Goal: Information Seeking & Learning: Learn about a topic

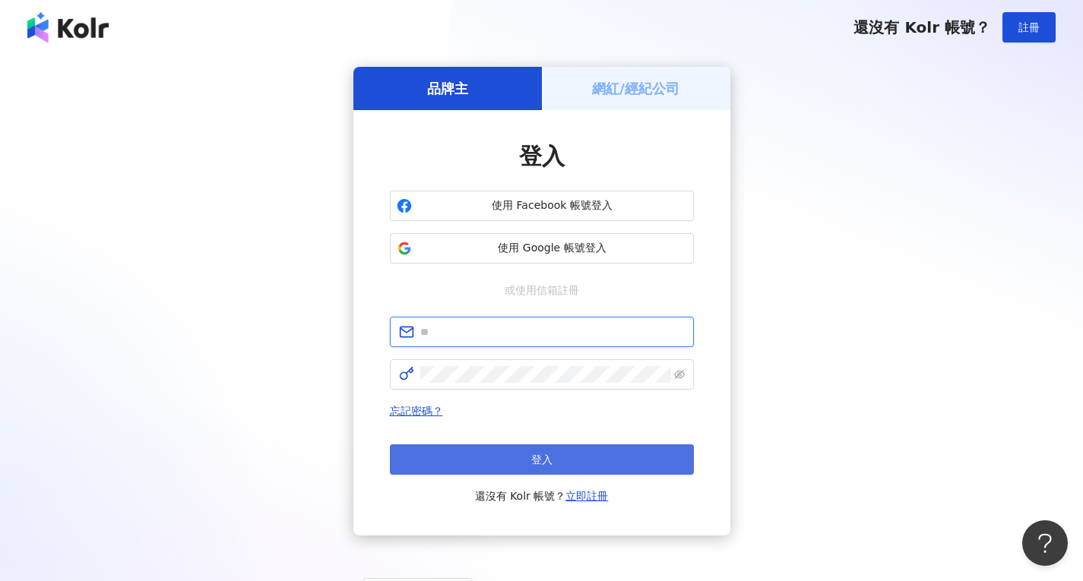
type input "**********"
click at [545, 464] on span "登入" at bounding box center [541, 460] width 21 height 12
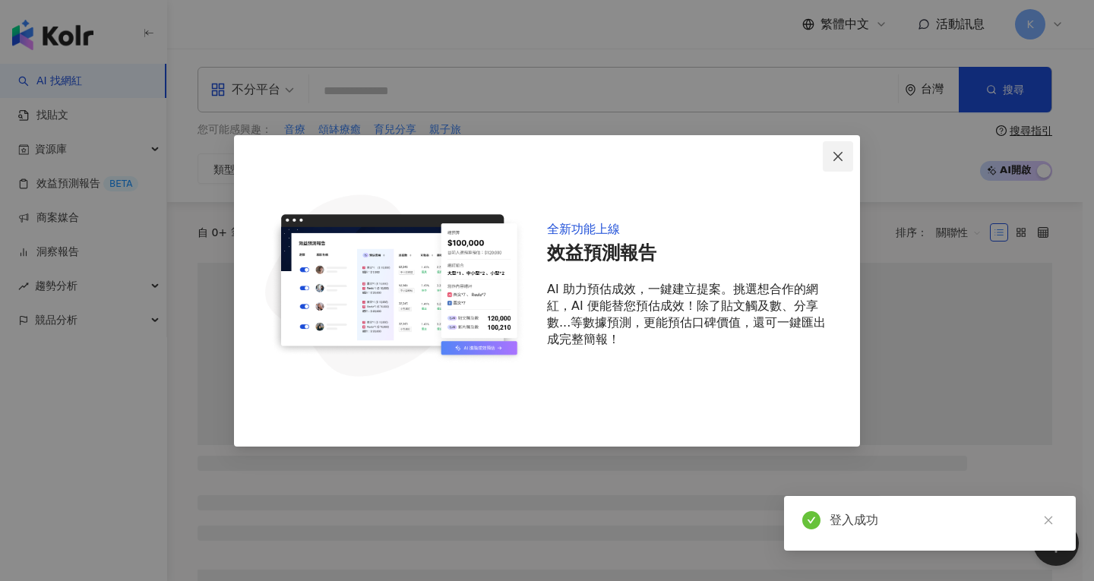
drag, startPoint x: 840, startPoint y: 156, endPoint x: 824, endPoint y: 165, distance: 18.4
click at [840, 155] on icon "close" at bounding box center [837, 156] width 9 height 9
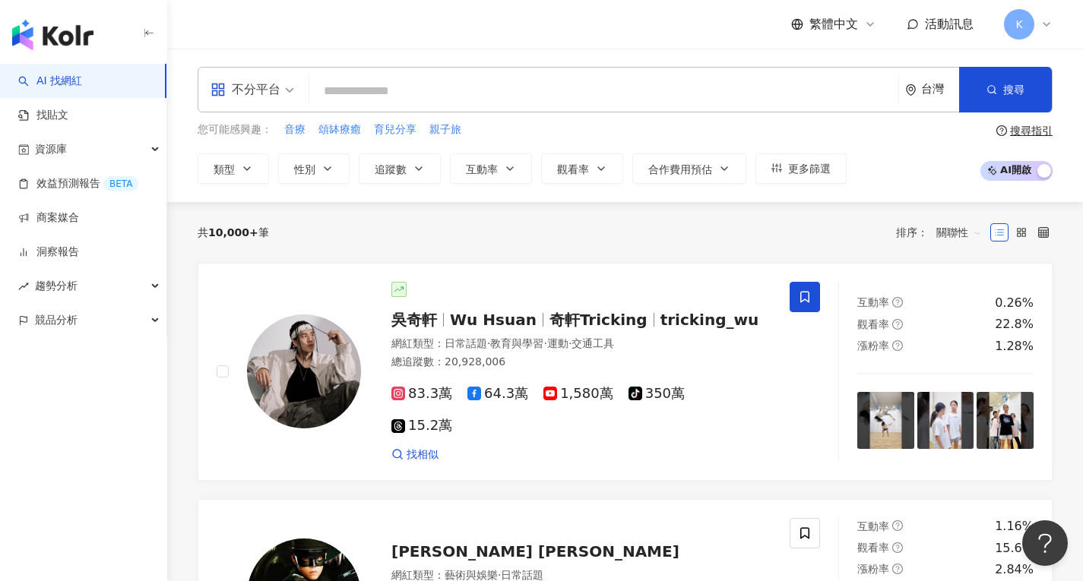
click at [414, 89] on input "search" at bounding box center [603, 91] width 577 height 29
type input "*"
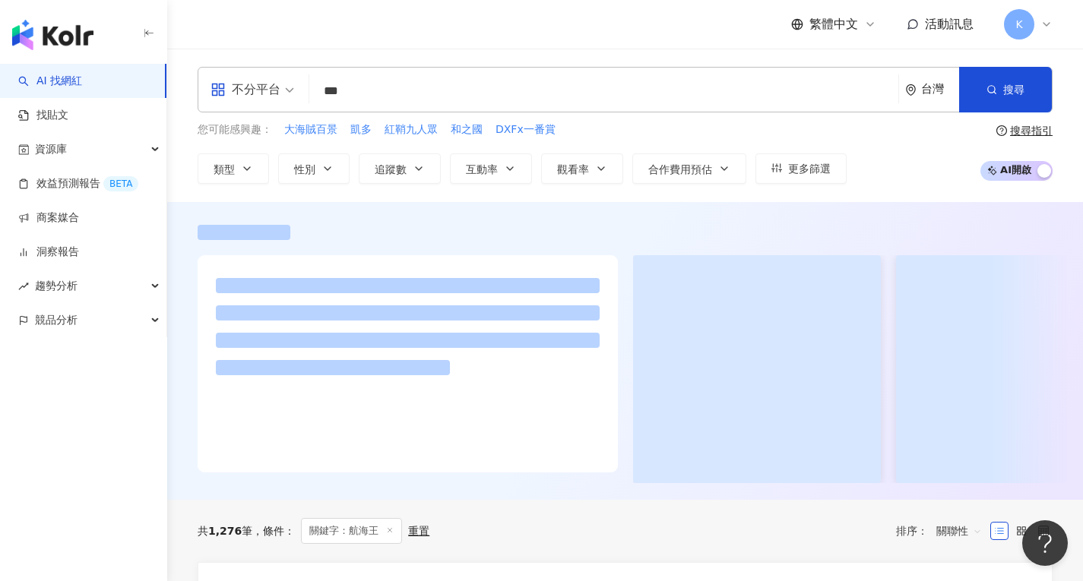
click at [289, 91] on span "不分平台" at bounding box center [252, 89] width 84 height 24
type input "***"
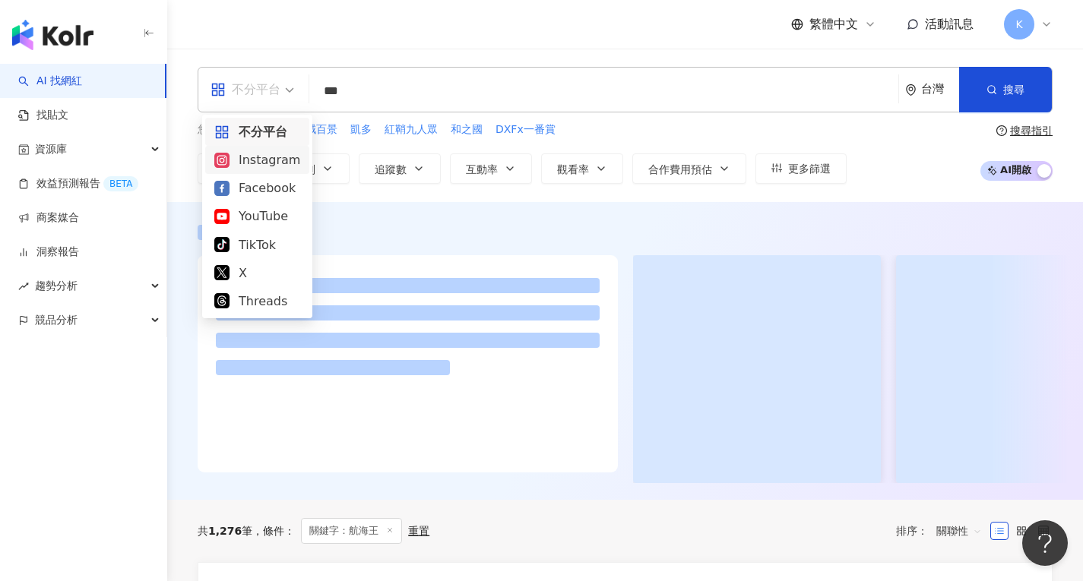
click at [260, 166] on div "Instagram" at bounding box center [257, 159] width 86 height 19
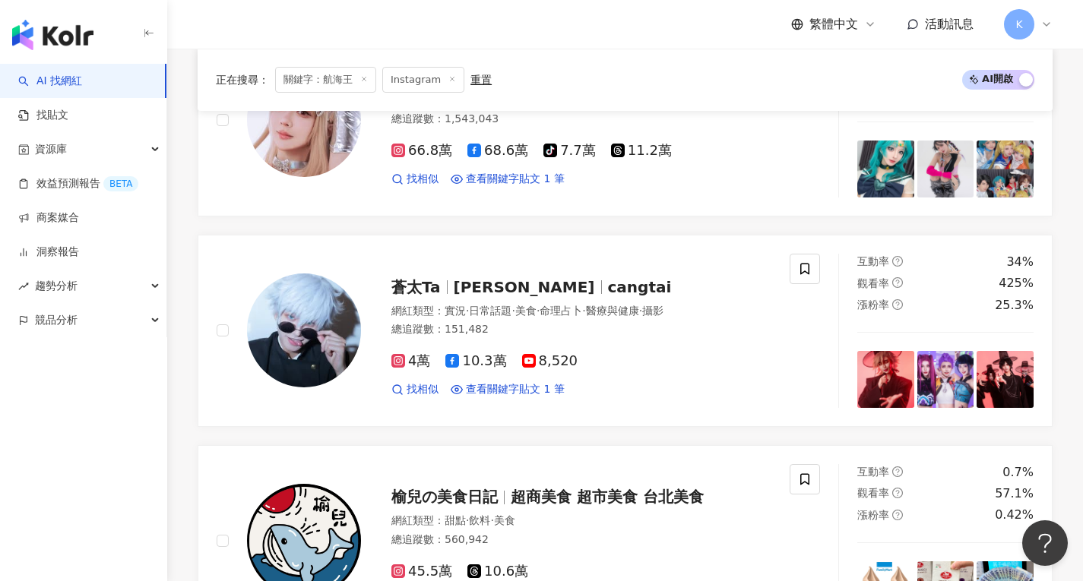
scroll to position [972, 0]
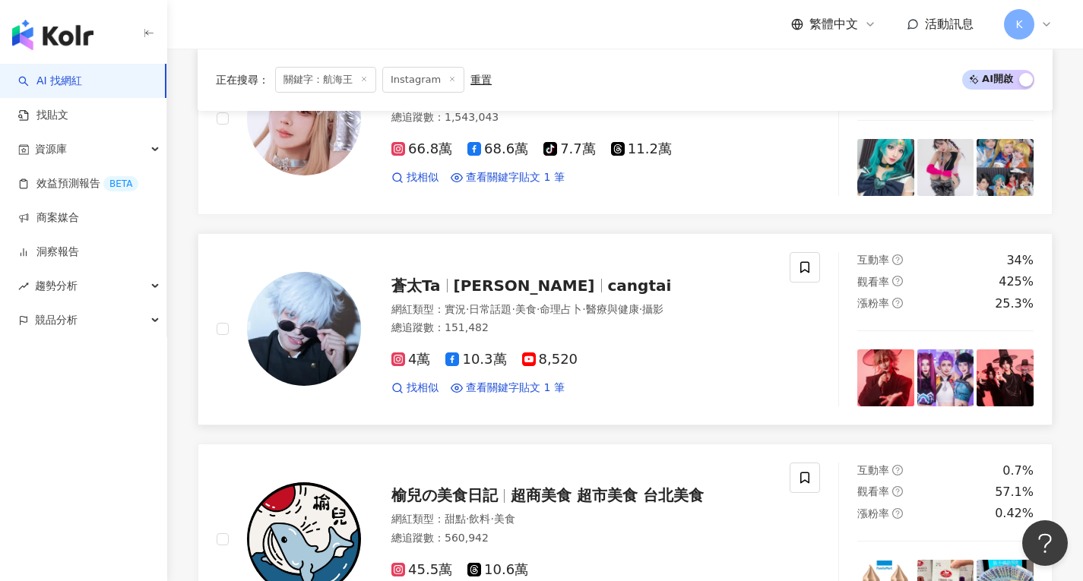
click at [608, 277] on span "cangtai" at bounding box center [640, 286] width 64 height 18
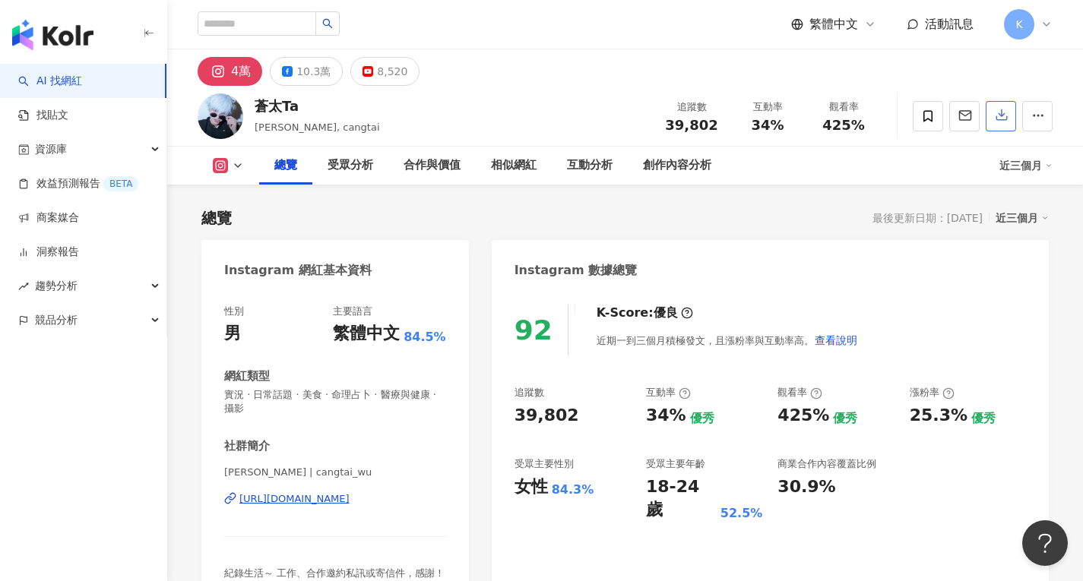
click at [1001, 114] on icon "button" at bounding box center [1001, 115] width 11 height 11
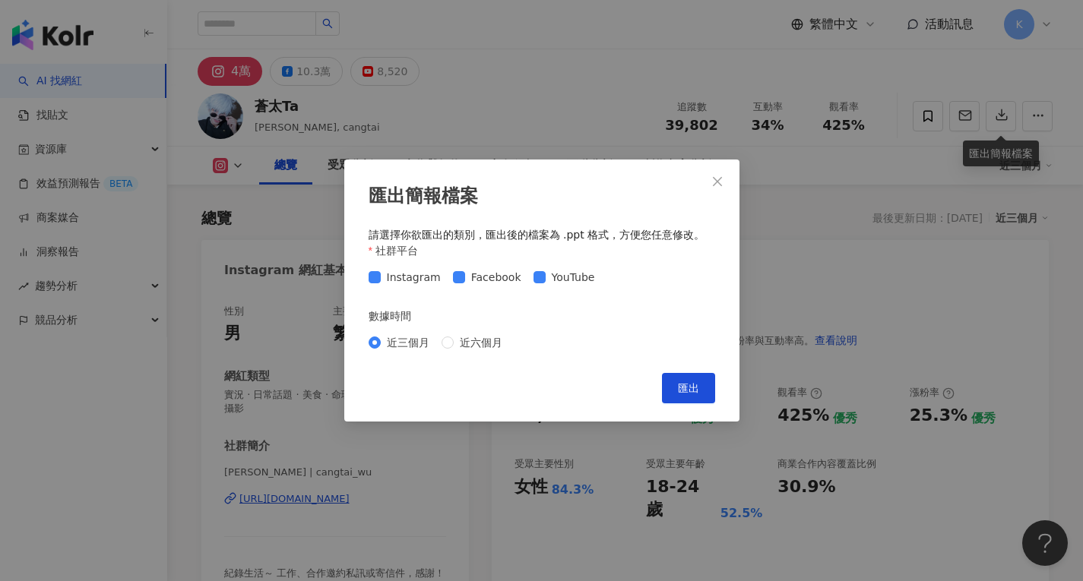
click at [724, 182] on span "Close" at bounding box center [717, 182] width 30 height 12
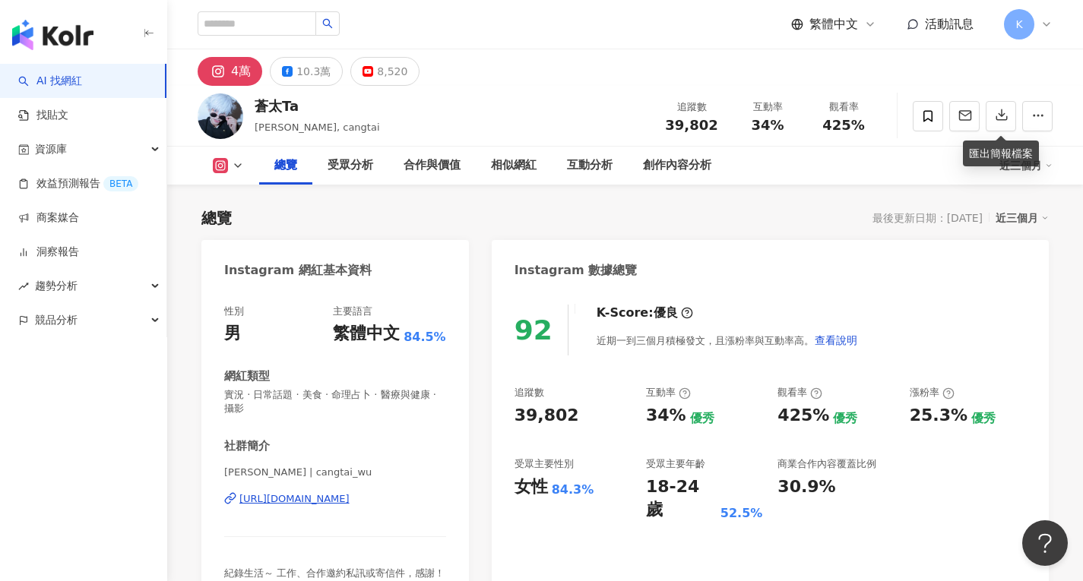
click at [236, 71] on div "4萬" at bounding box center [241, 71] width 20 height 21
click at [217, 115] on img at bounding box center [221, 116] width 46 height 46
click at [922, 170] on div "總覽 受眾分析 合作與價值 相似網紅 互動分析 創作內容分析" at bounding box center [629, 166] width 740 height 38
click at [223, 168] on icon at bounding box center [221, 166] width 8 height 8
click at [247, 194] on button "Instagram" at bounding box center [252, 193] width 91 height 21
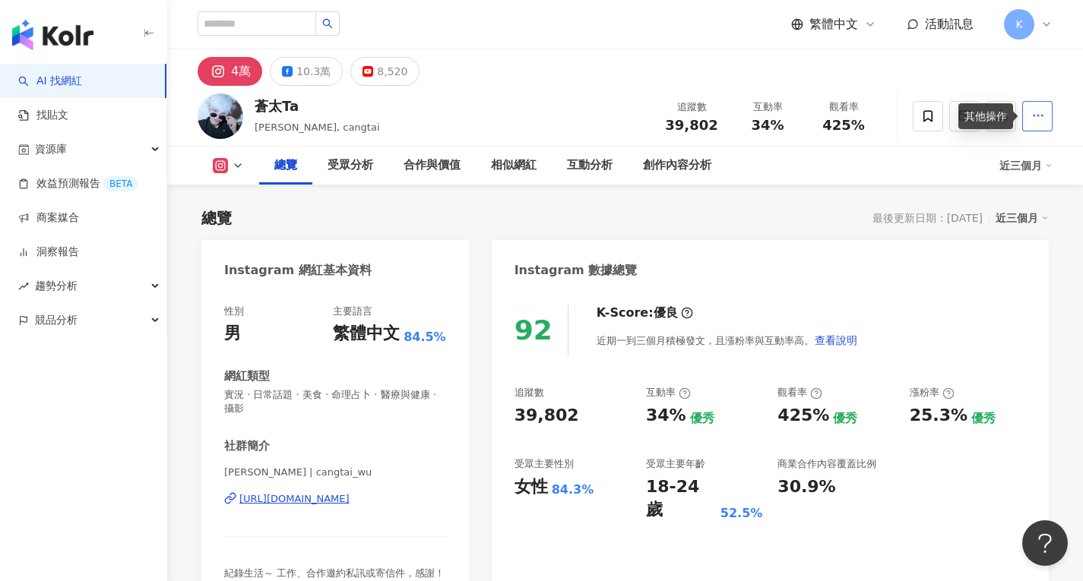
click at [1045, 108] on button "button" at bounding box center [1037, 116] width 30 height 30
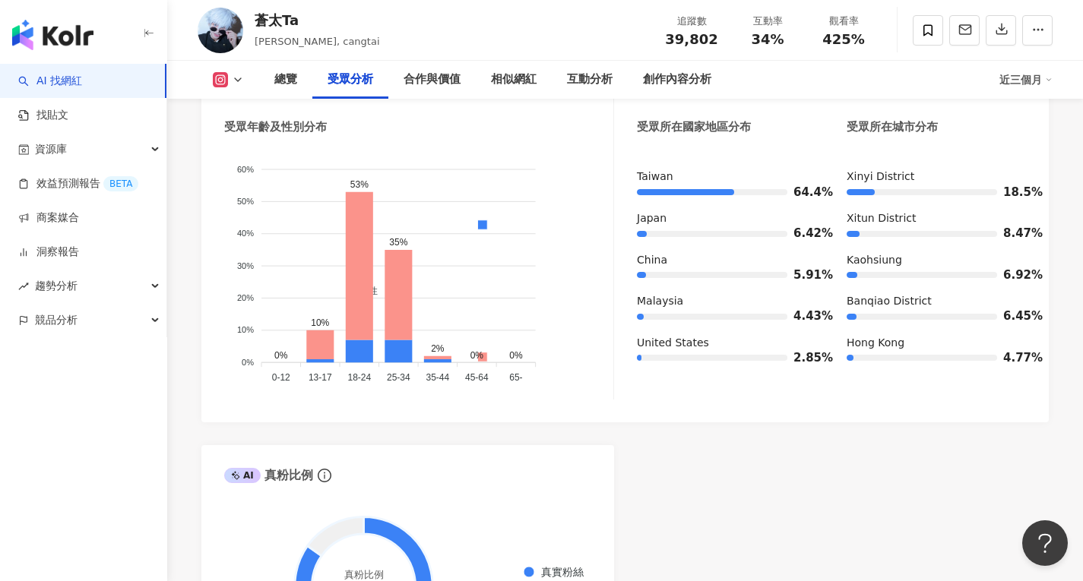
scroll to position [1440, 0]
click at [202, 32] on img at bounding box center [221, 31] width 46 height 46
click at [249, 23] on div "[PERSON_NAME], cangtai 追蹤數 39,802 互動率 34% 觀看率 425%" at bounding box center [624, 30] width 915 height 60
click at [288, 22] on div "蒼太Ta" at bounding box center [317, 20] width 125 height 19
click at [232, 78] on icon at bounding box center [238, 80] width 12 height 12
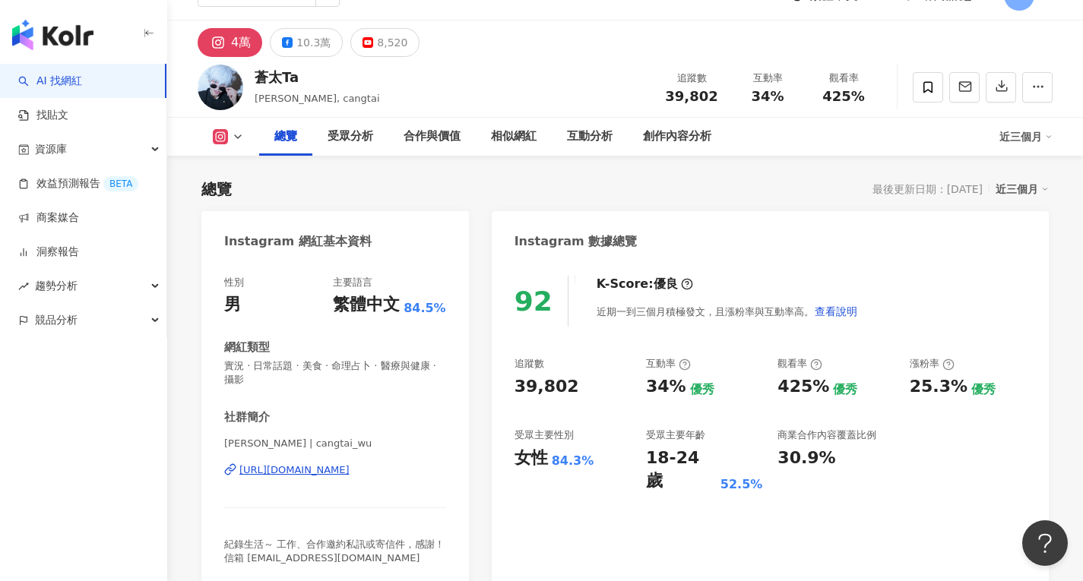
scroll to position [0, 0]
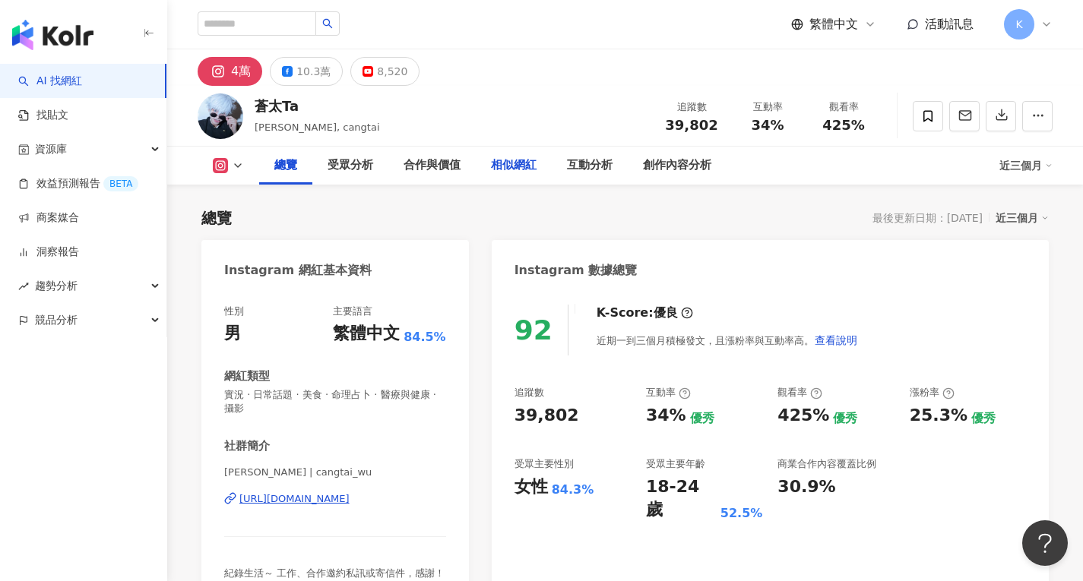
click at [508, 163] on div "相似網紅" at bounding box center [514, 166] width 46 height 18
click at [1036, 115] on icon "button" at bounding box center [1038, 116] width 14 height 14
drag, startPoint x: 311, startPoint y: 109, endPoint x: 251, endPoint y: 108, distance: 59.3
click at [251, 108] on div "[PERSON_NAME], cangtai 追蹤數 39,802 互動率 34% 觀看率 425%" at bounding box center [624, 116] width 915 height 60
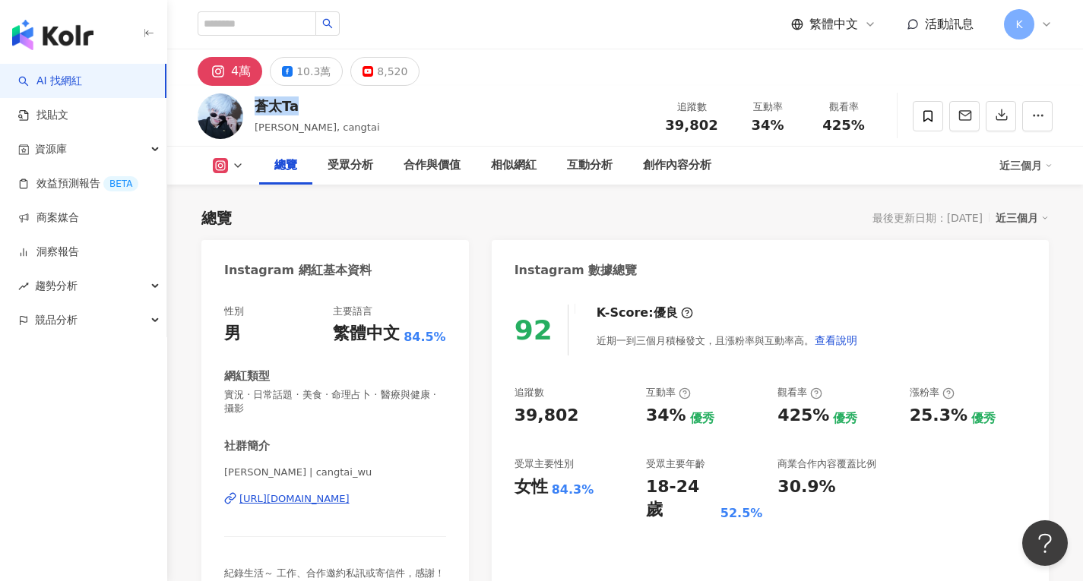
copy div "蒼太Ta"
